Goal: Transaction & Acquisition: Purchase product/service

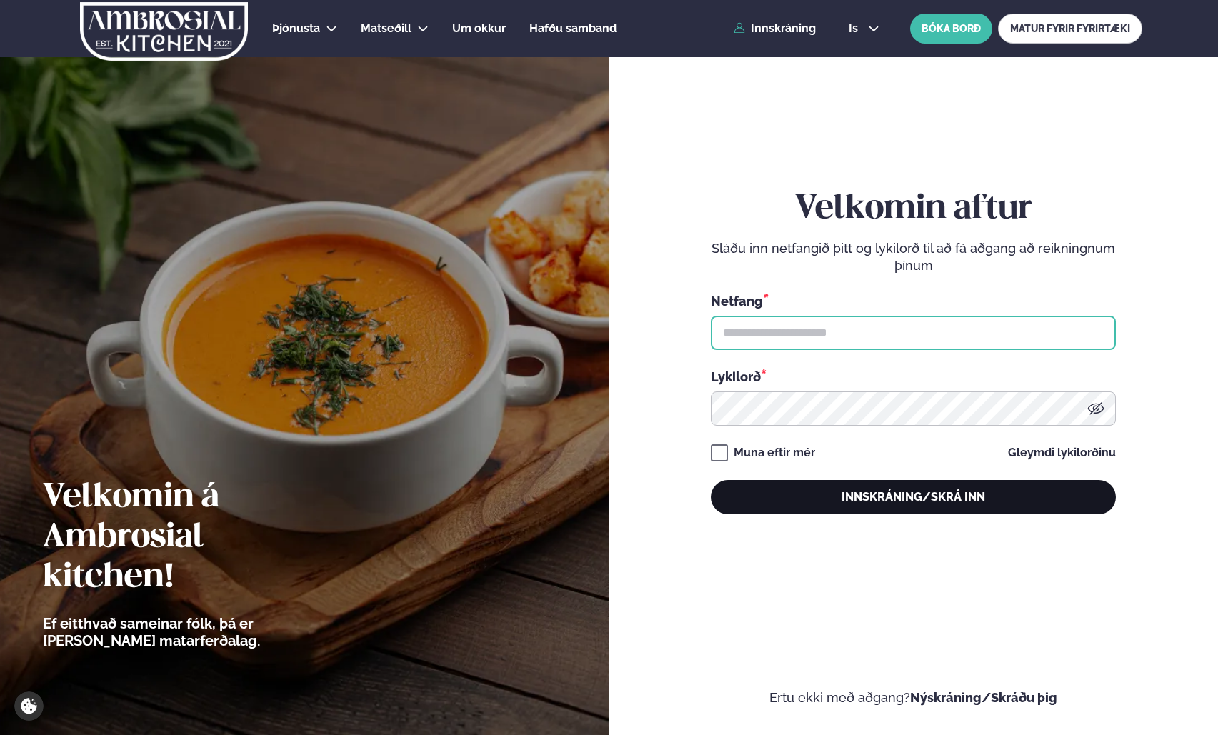
type input "**********"
click at [891, 507] on button "Innskráning/Skrá inn" at bounding box center [913, 497] width 405 height 34
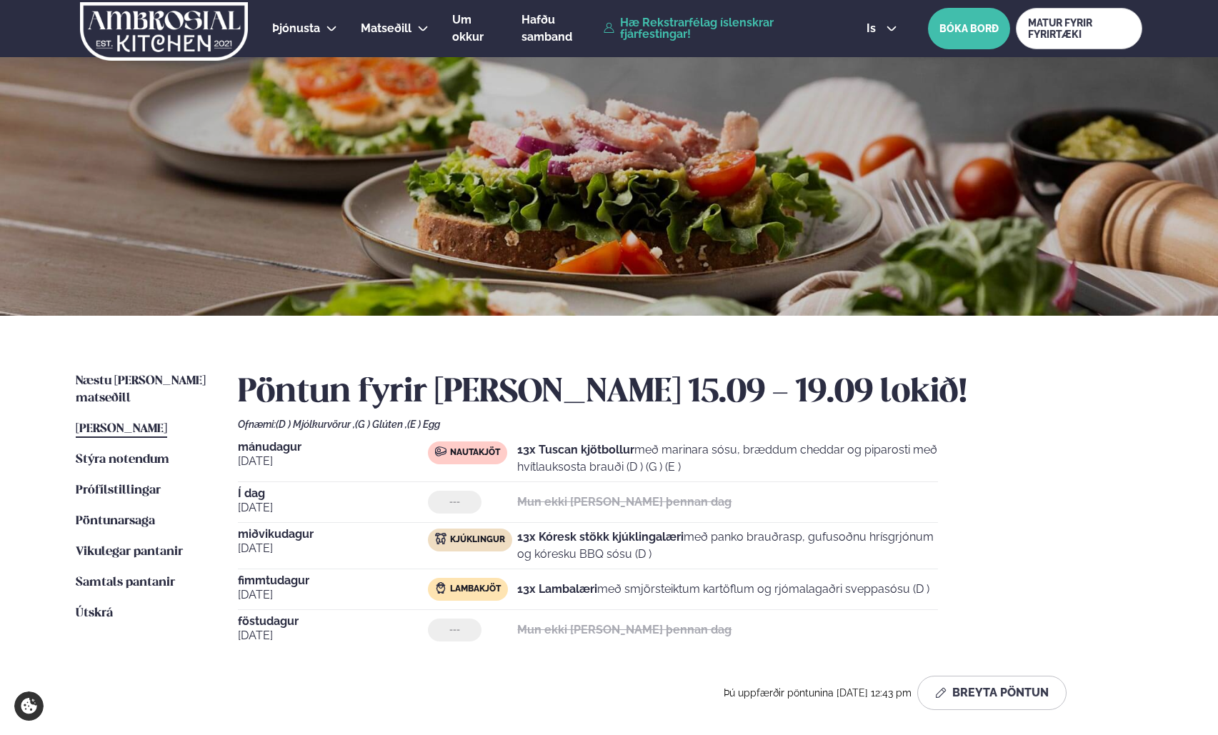
click at [130, 370] on div "Næstu [PERSON_NAME] matseðill Næsta vika [PERSON_NAME] matseðill Þessa [PERSON_…" at bounding box center [609, 544] width 1152 height 457
click at [130, 375] on span "Næstu [PERSON_NAME] matseðill" at bounding box center [141, 389] width 130 height 29
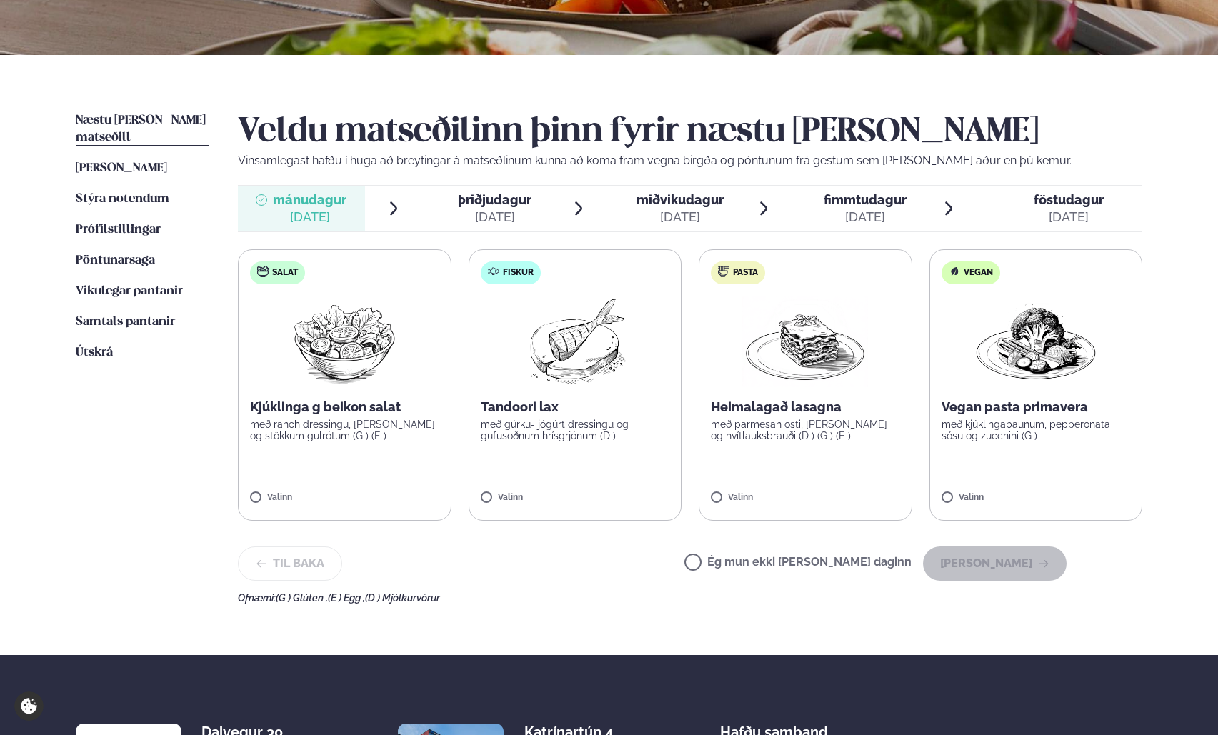
scroll to position [286, 0]
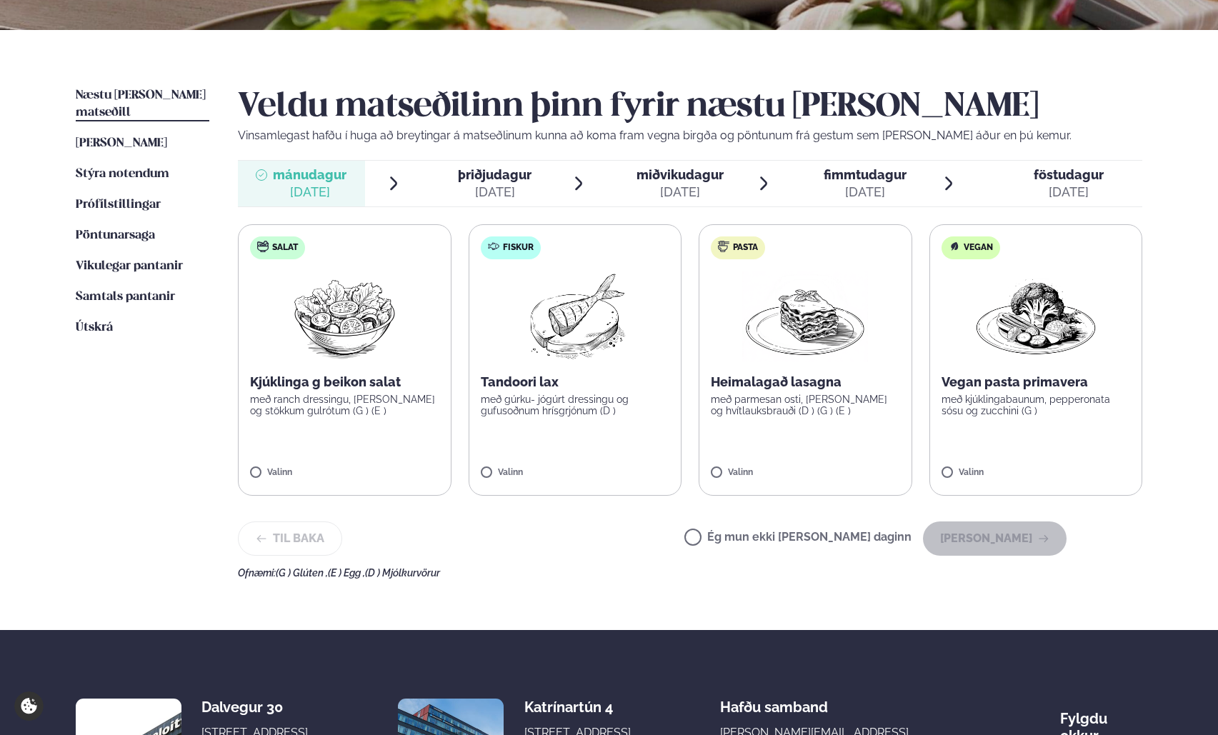
click at [842, 425] on label "Pasta Heimalagað lasagna með parmesan osti, basil pesto og hvítlauksbrauði (D )…" at bounding box center [805, 359] width 214 height 271
click at [847, 466] on icon at bounding box center [846, 464] width 1 height 11
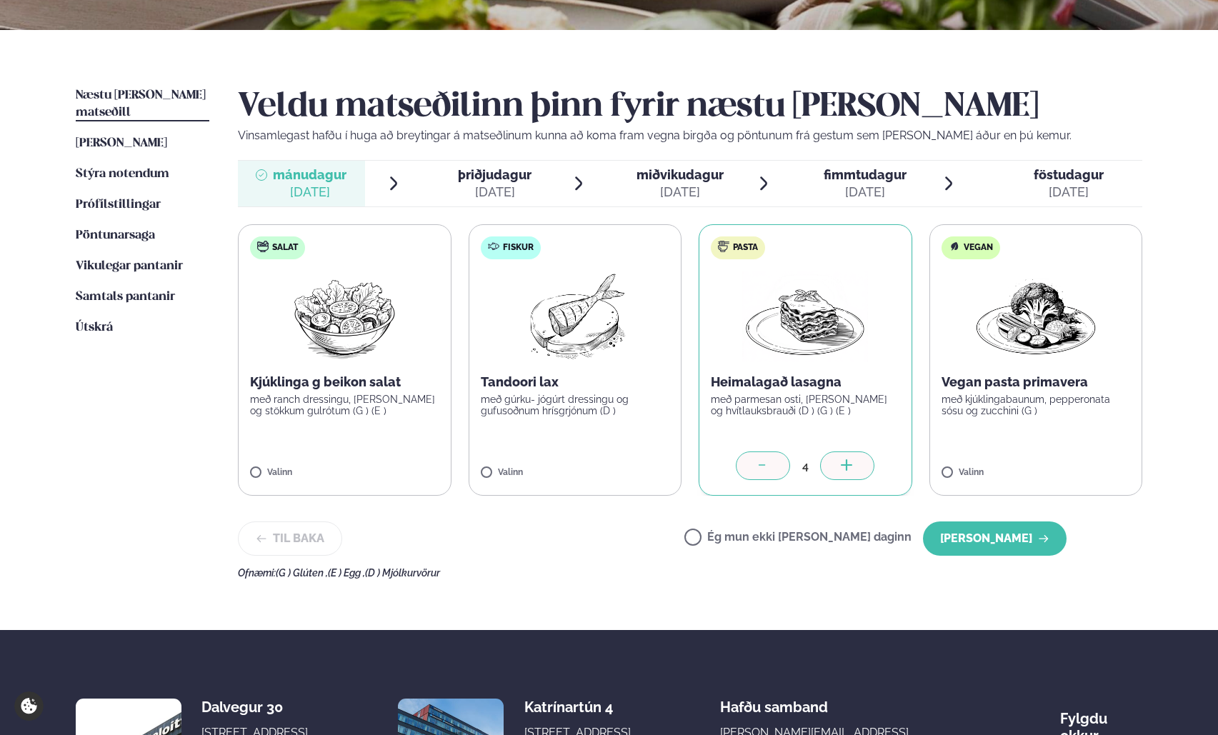
click at [847, 466] on icon at bounding box center [846, 464] width 1 height 11
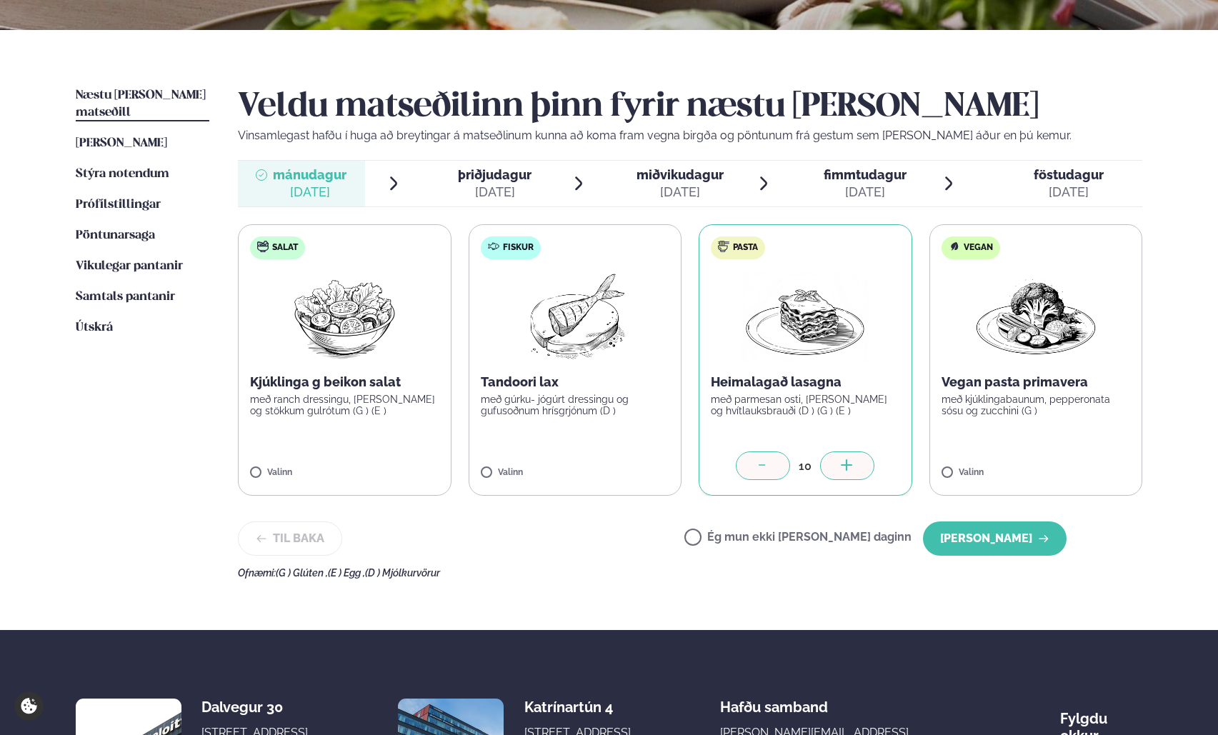
click at [847, 466] on icon at bounding box center [846, 464] width 1 height 11
click at [1000, 536] on button "[PERSON_NAME]" at bounding box center [995, 538] width 144 height 34
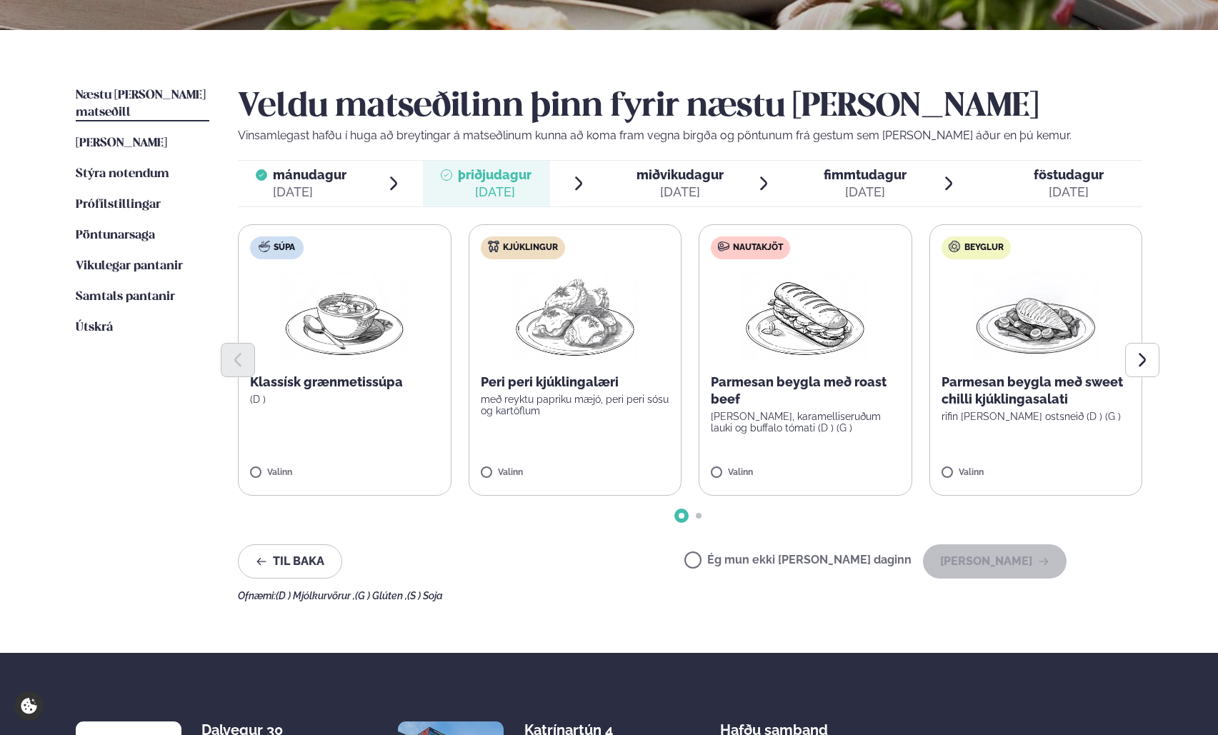
click at [741, 561] on label "Ég mun ekki [PERSON_NAME] daginn" at bounding box center [797, 561] width 227 height 15
click at [1028, 553] on button "[PERSON_NAME]" at bounding box center [995, 561] width 144 height 34
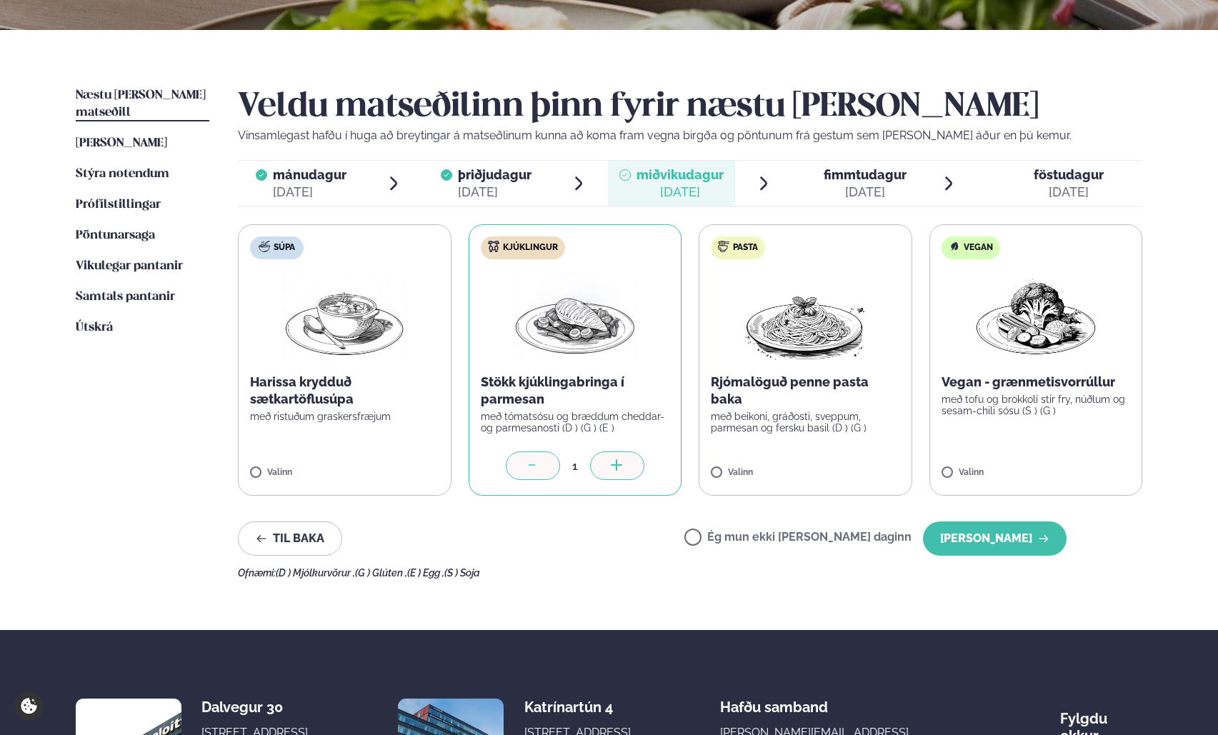
click at [606, 471] on div at bounding box center [617, 465] width 54 height 29
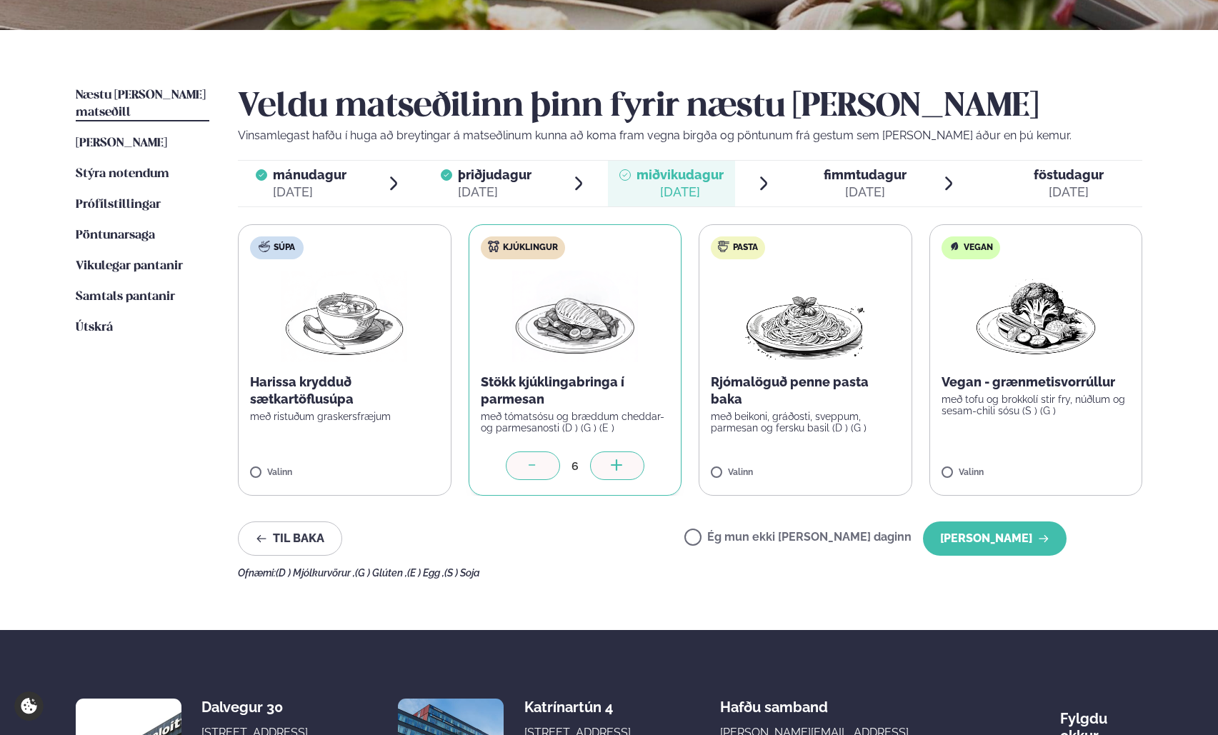
click at [606, 471] on div at bounding box center [617, 465] width 54 height 29
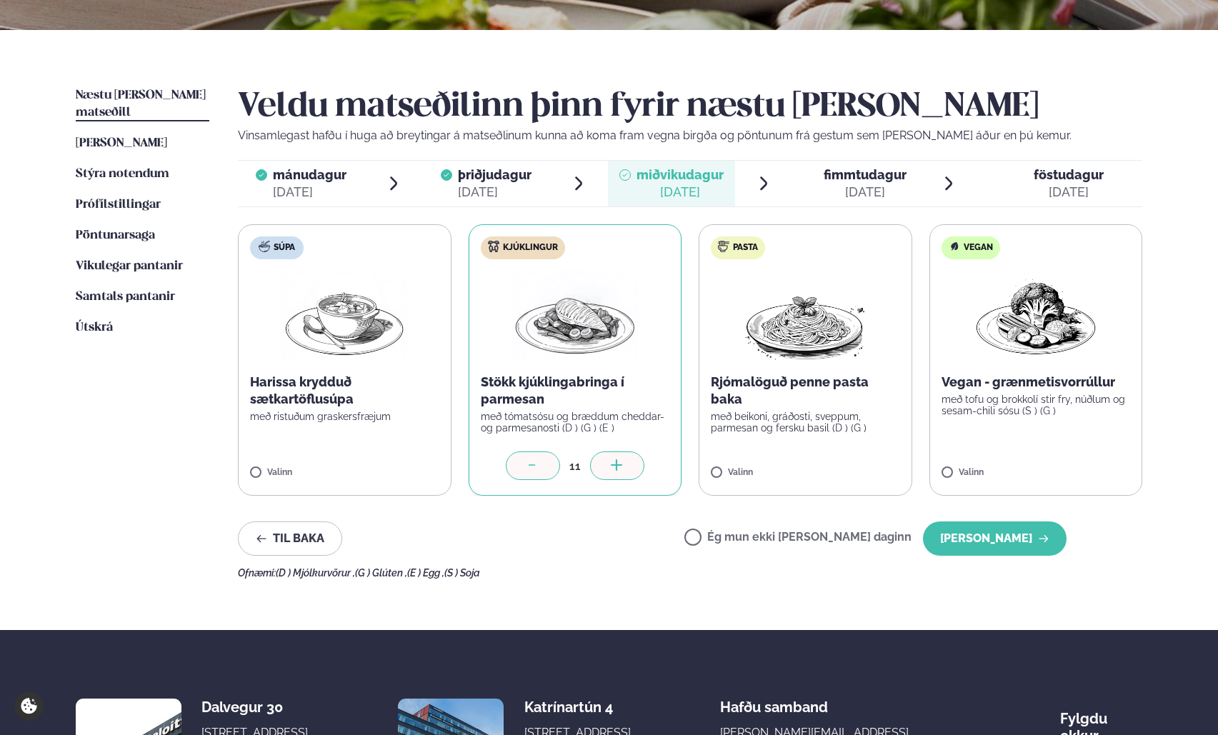
click at [606, 471] on div at bounding box center [617, 465] width 54 height 29
click at [1026, 543] on button "[PERSON_NAME]" at bounding box center [995, 538] width 144 height 34
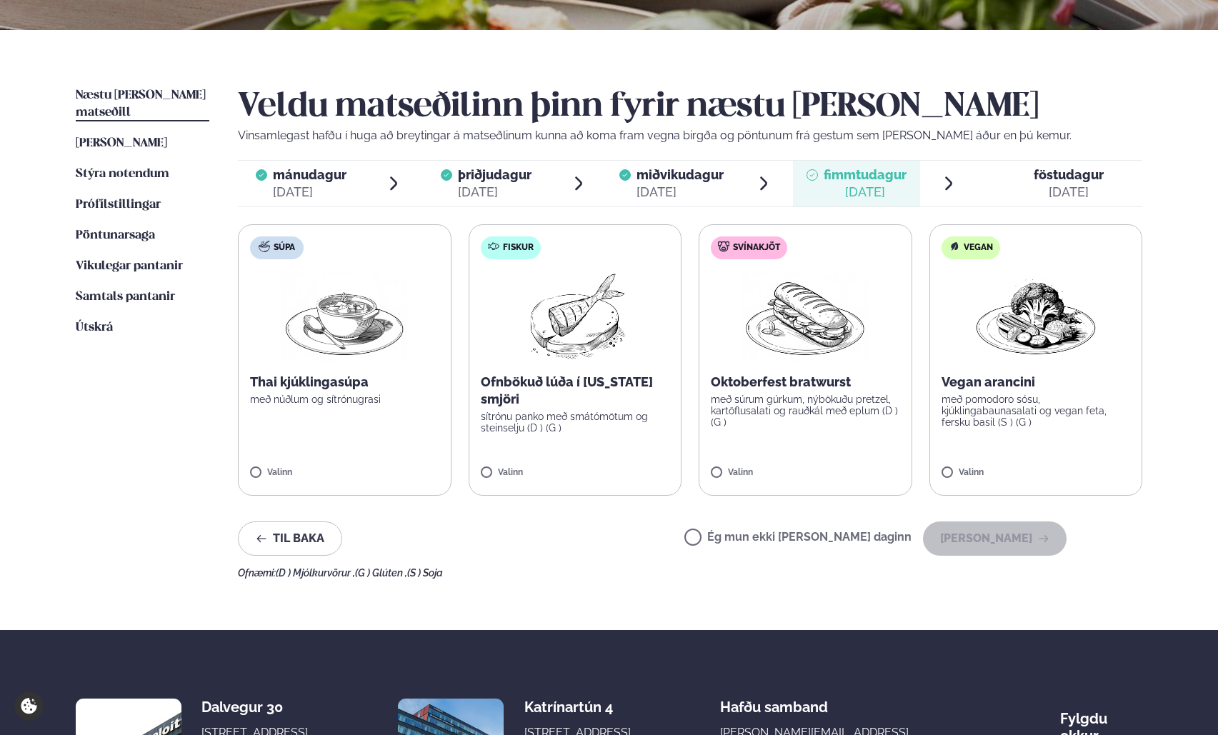
click at [259, 466] on label "Súpa Thai kjúklingasúpa með núðlum og sítrónugrasi Valinn" at bounding box center [345, 359] width 214 height 271
click at [402, 466] on div at bounding box center [386, 465] width 54 height 29
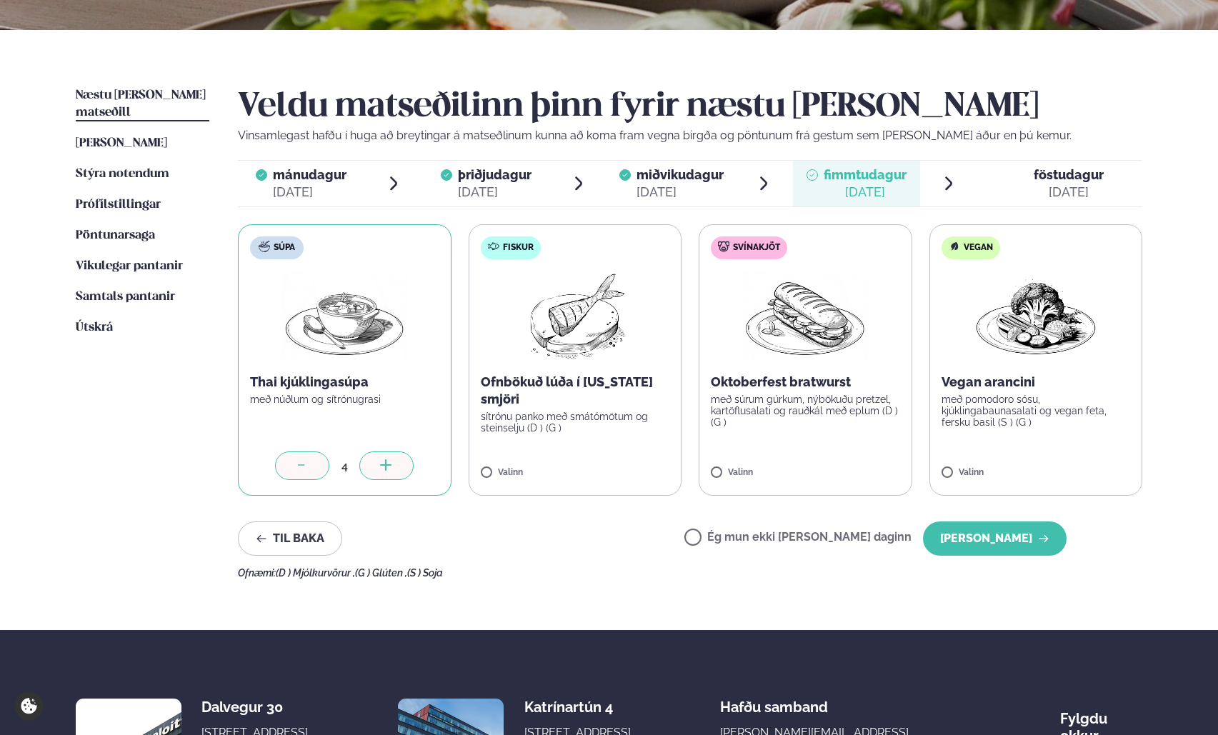
click at [402, 466] on div at bounding box center [386, 465] width 54 height 29
click at [389, 466] on icon at bounding box center [385, 464] width 11 height 1
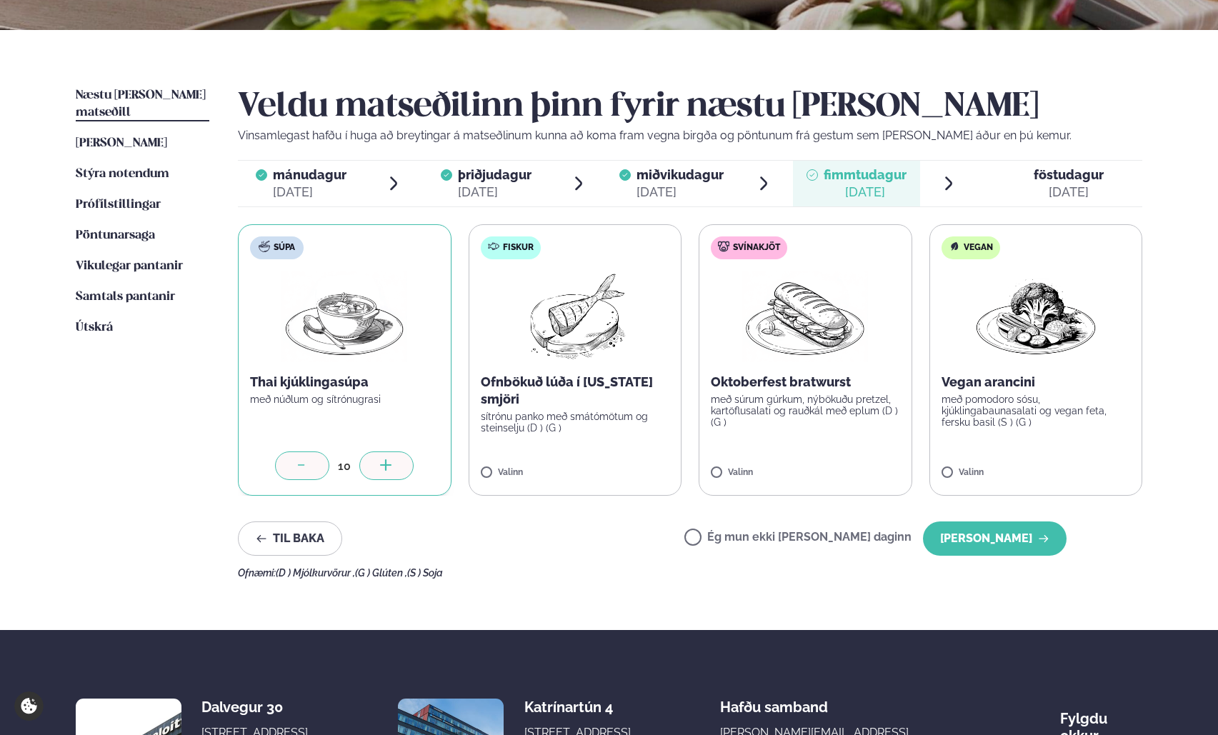
click at [578, 533] on div "Til baka Ég mun ekki [PERSON_NAME] daginn [PERSON_NAME]" at bounding box center [652, 538] width 828 height 34
click at [1028, 535] on button "[PERSON_NAME]" at bounding box center [995, 538] width 144 height 34
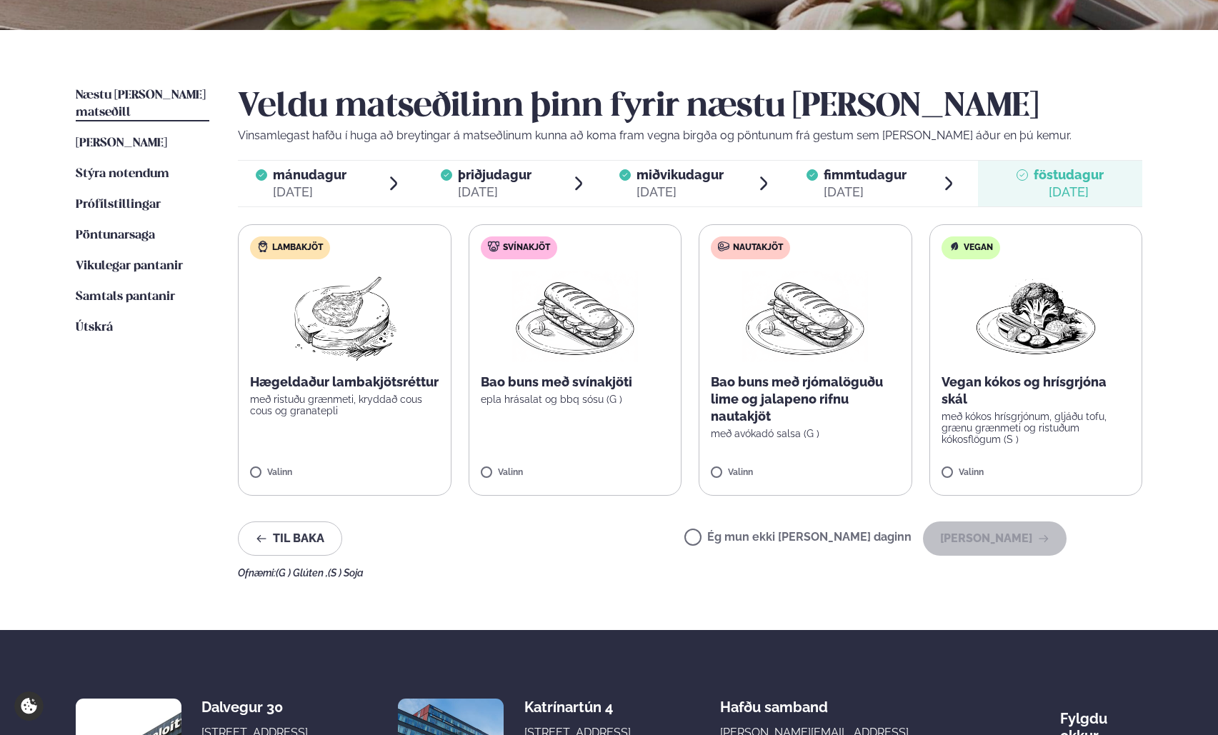
click at [759, 541] on label "Ég mun ekki [PERSON_NAME] daginn" at bounding box center [797, 538] width 227 height 15
click at [306, 175] on span "mánudagur" at bounding box center [310, 174] width 74 height 15
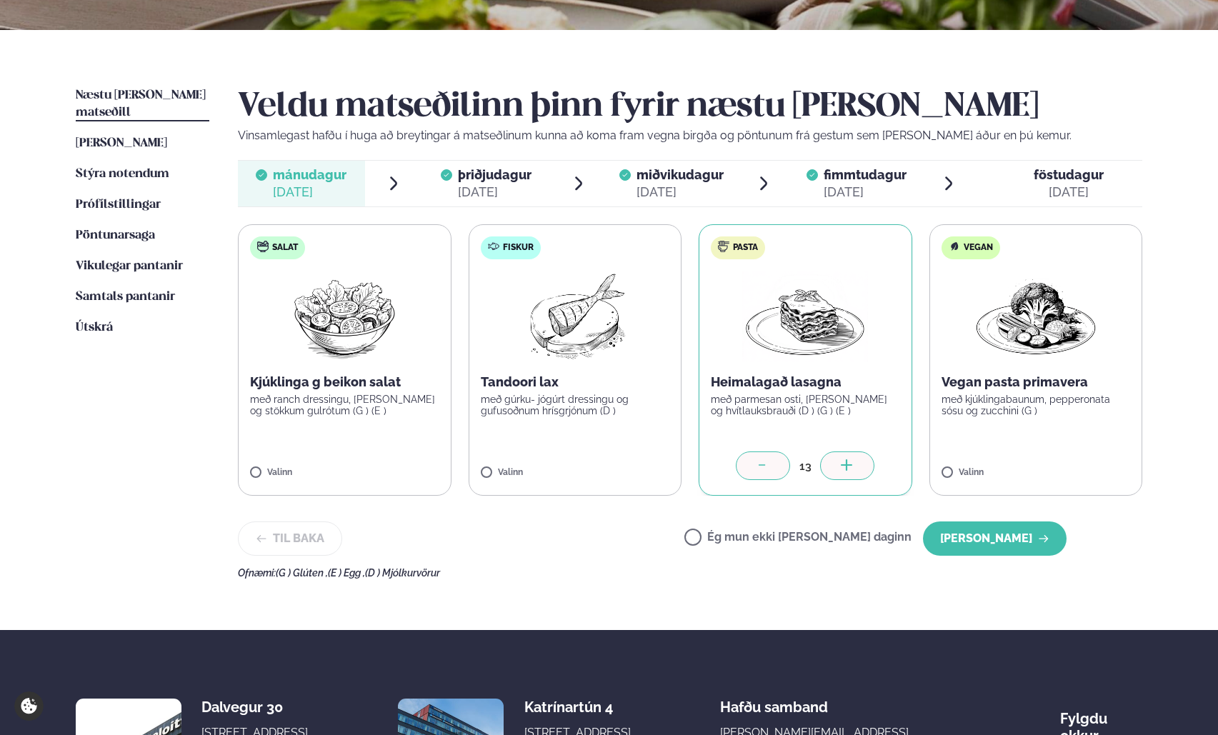
click at [505, 169] on span "þriðjudagur" at bounding box center [495, 174] width 74 height 15
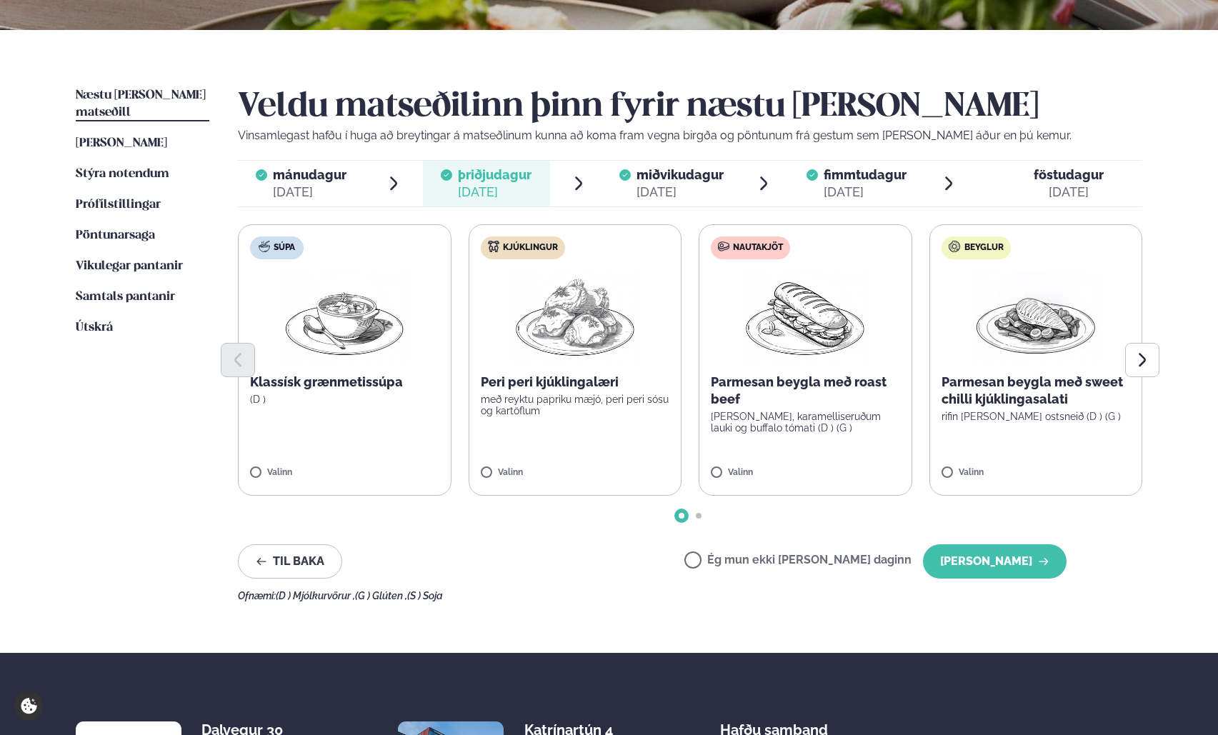
click at [676, 171] on span "miðvikudagur" at bounding box center [679, 174] width 87 height 15
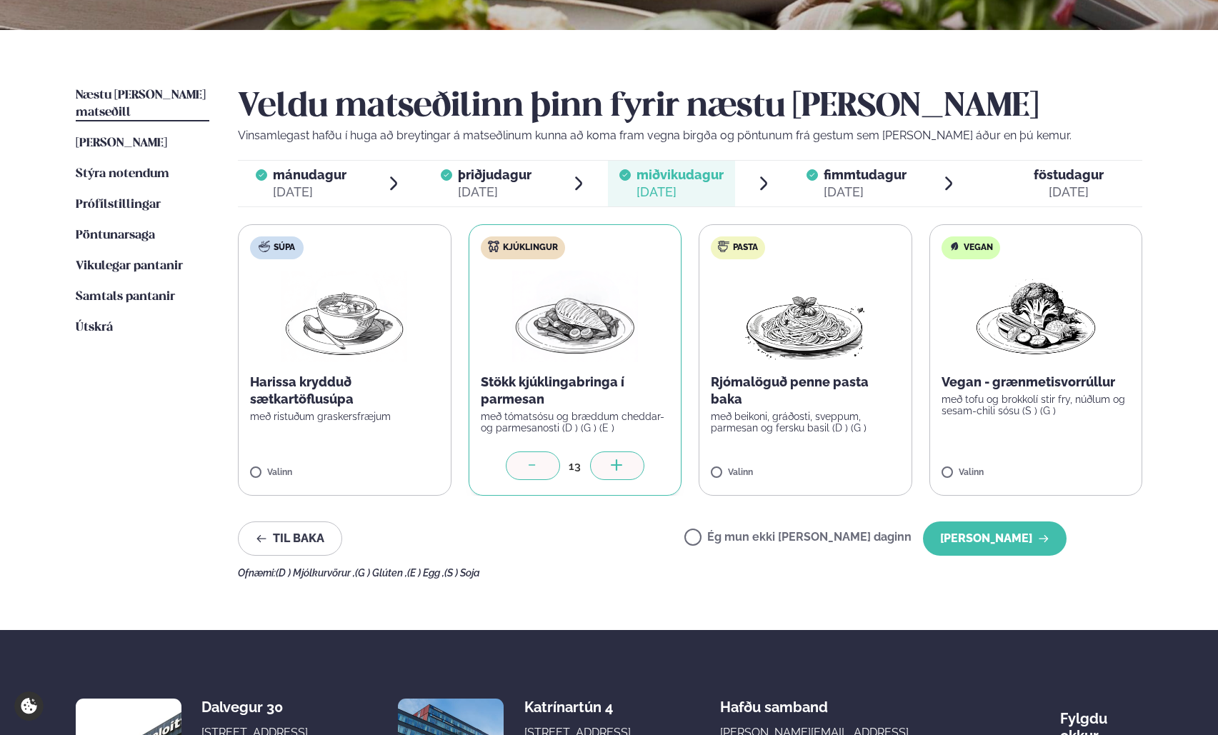
click at [349, 185] on span "mánudagur mán. [DATE]" at bounding box center [301, 184] width 127 height 46
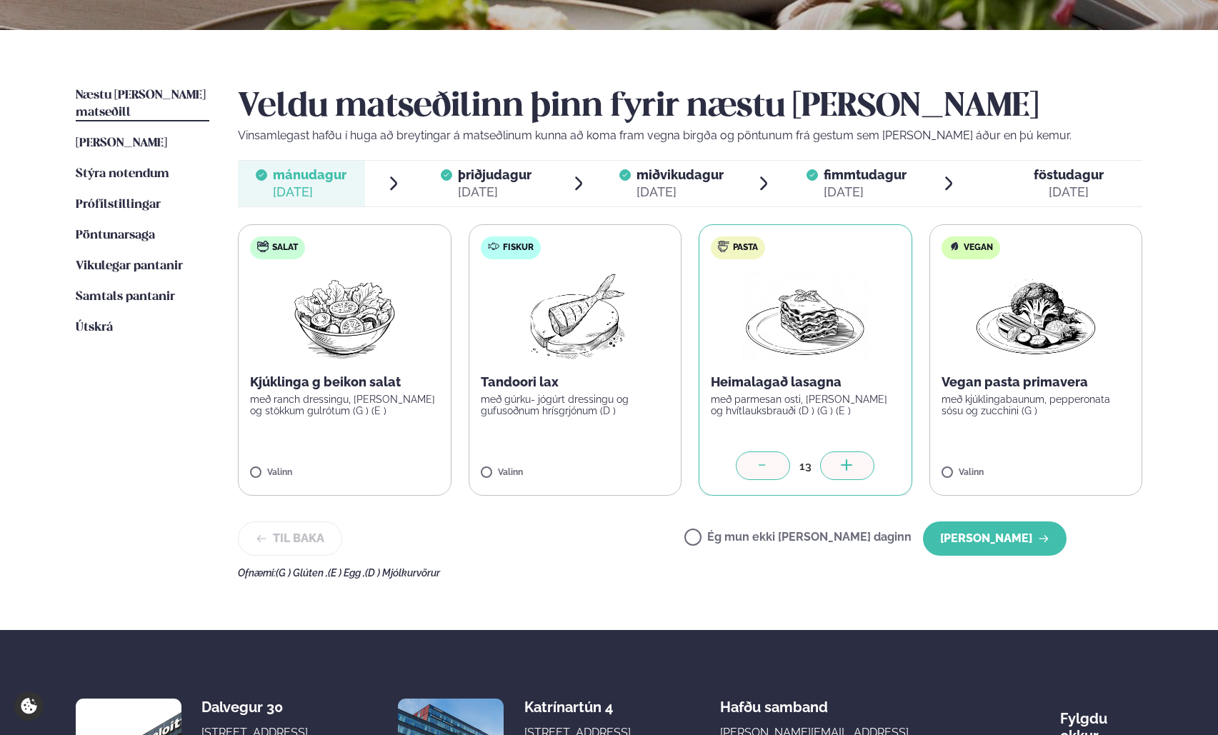
click at [488, 184] on div "[DATE]" at bounding box center [495, 192] width 74 height 17
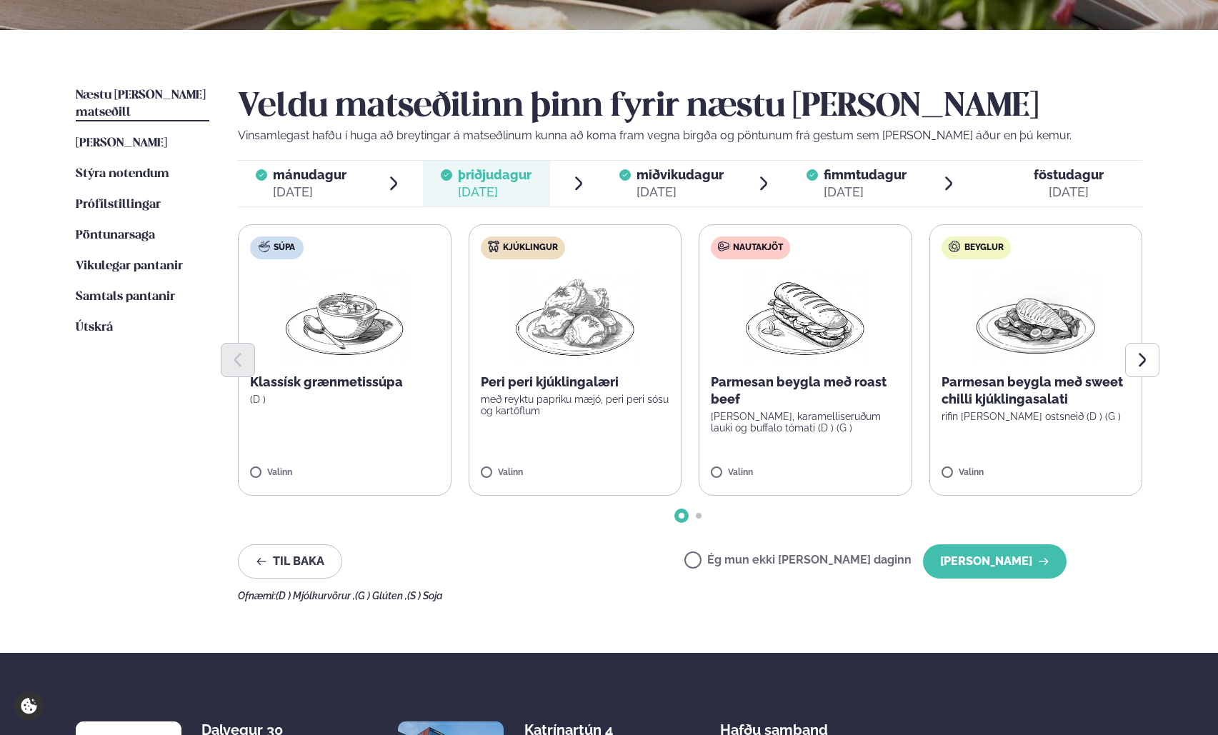
click at [685, 182] on span "miðvikudagur" at bounding box center [679, 174] width 87 height 15
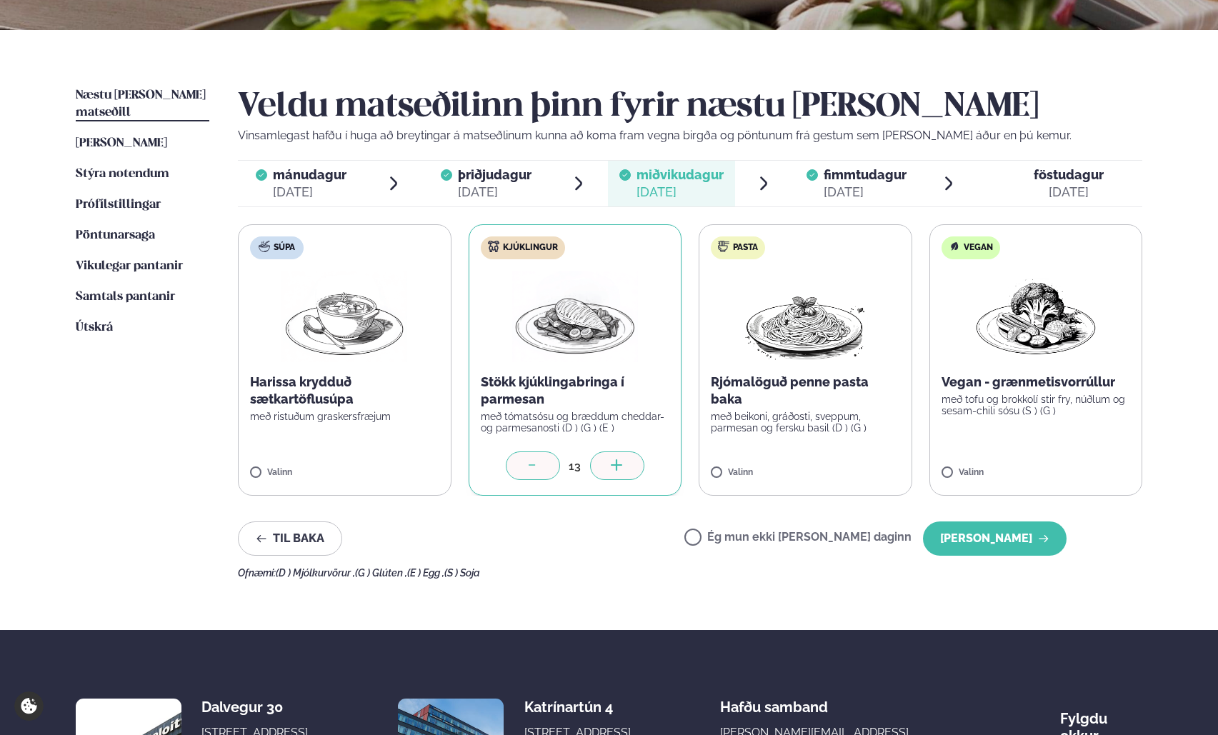
click at [846, 181] on span "fimmtudagur" at bounding box center [864, 174] width 83 height 15
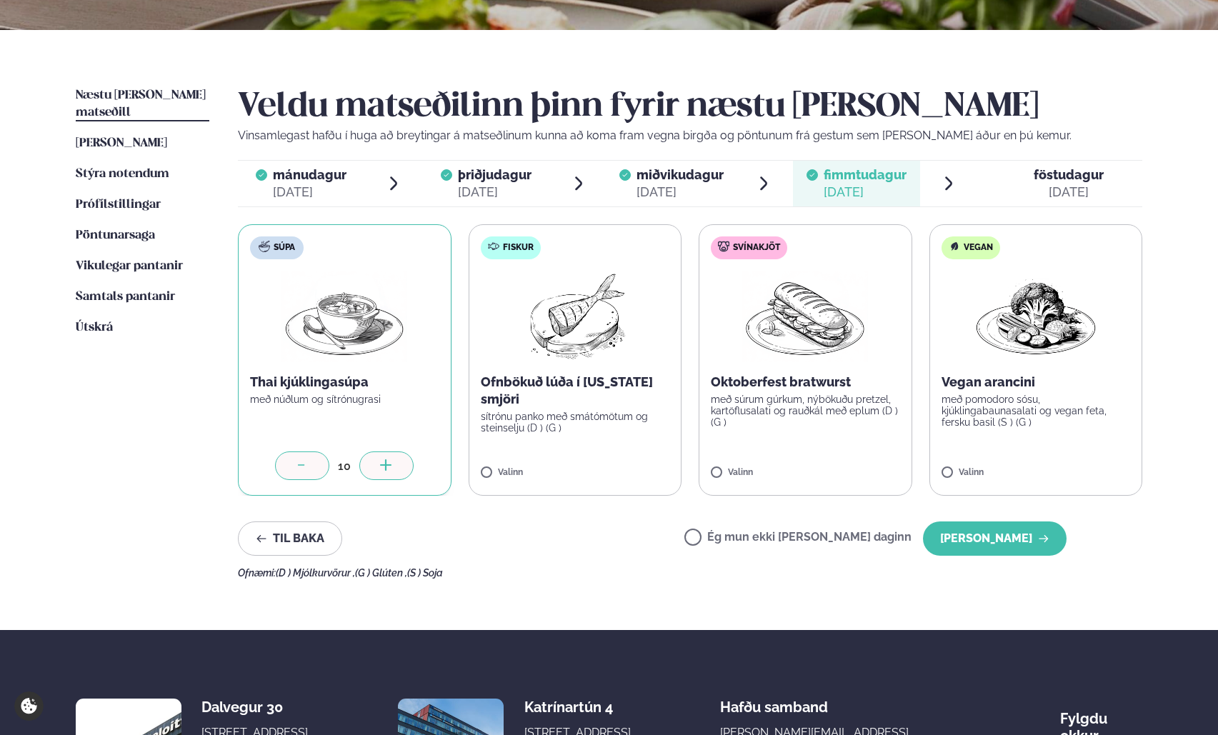
click at [1058, 186] on div "[DATE]" at bounding box center [1068, 192] width 70 height 17
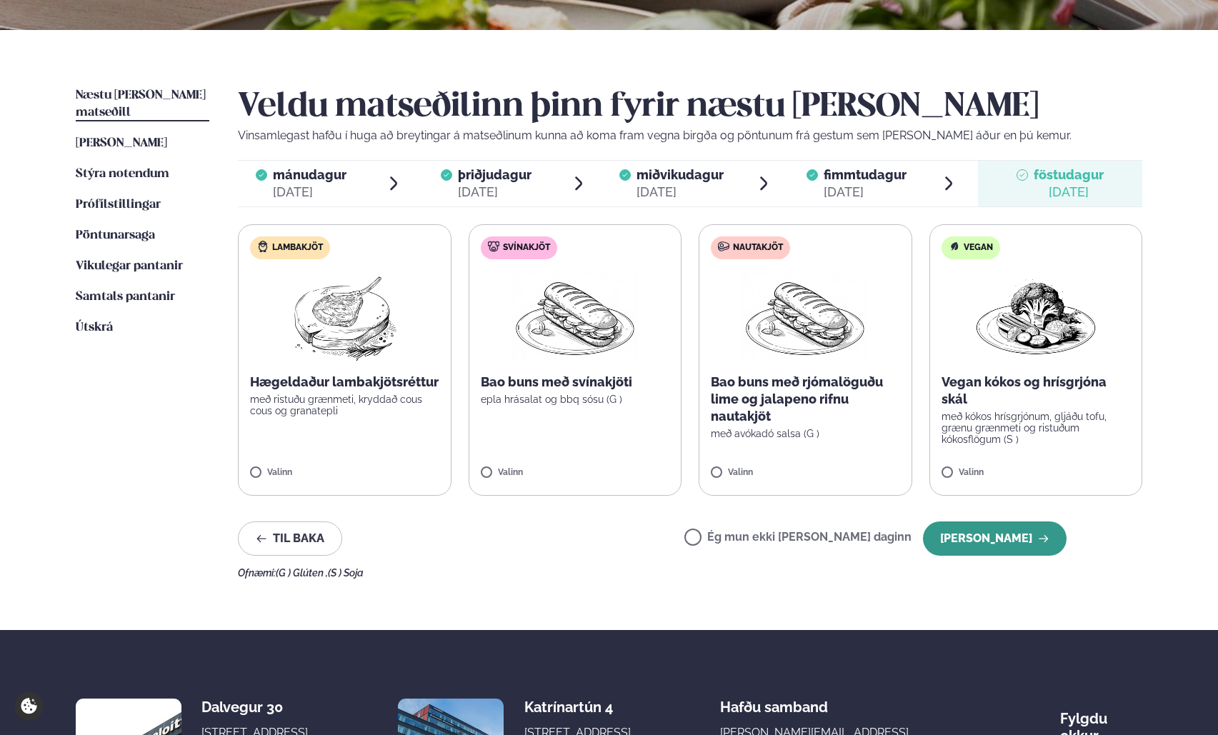
click at [1005, 537] on button "[PERSON_NAME]" at bounding box center [995, 538] width 144 height 34
